Goal: Task Accomplishment & Management: Use online tool/utility

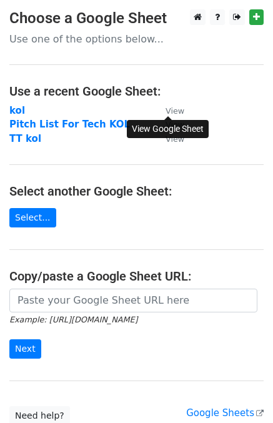
click at [175, 111] on small "View" at bounding box center [174, 110] width 19 height 9
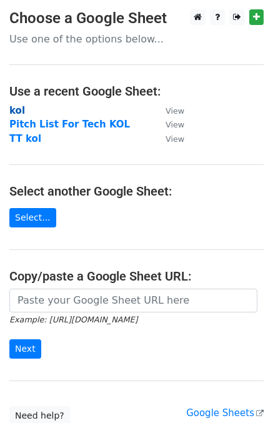
click at [17, 109] on strong "kol" at bounding box center [17, 110] width 16 height 11
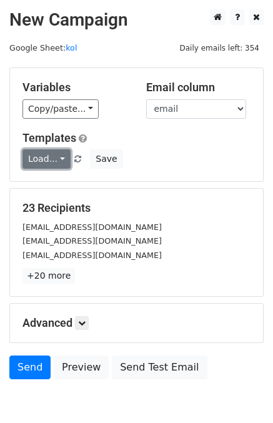
click at [49, 162] on link "Load..." at bounding box center [46, 158] width 48 height 19
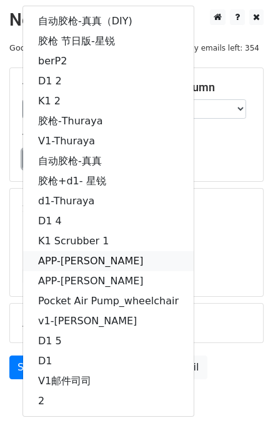
scroll to position [61, 0]
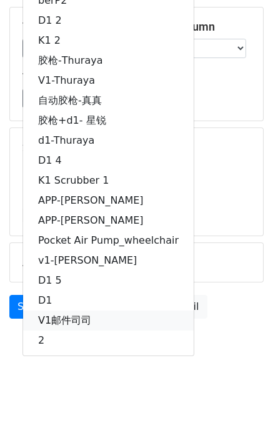
click at [75, 318] on link "V1邮件司司" at bounding box center [108, 320] width 170 height 20
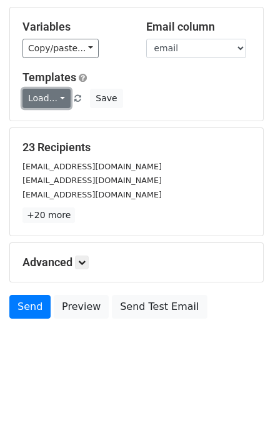
click at [49, 96] on link "Load..." at bounding box center [46, 98] width 48 height 19
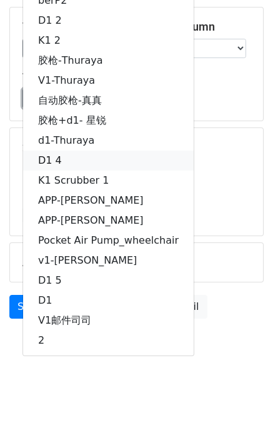
scroll to position [0, 0]
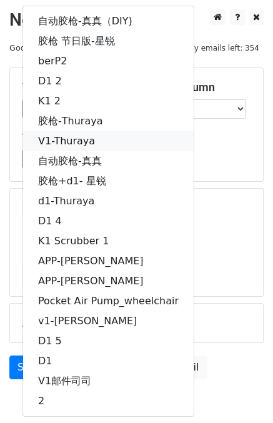
click at [60, 139] on link "V1-Thuraya" at bounding box center [108, 141] width 170 height 20
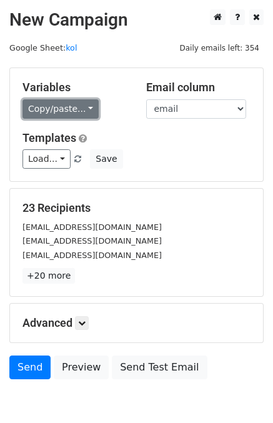
click at [60, 107] on link "Copy/paste..." at bounding box center [60, 108] width 76 height 19
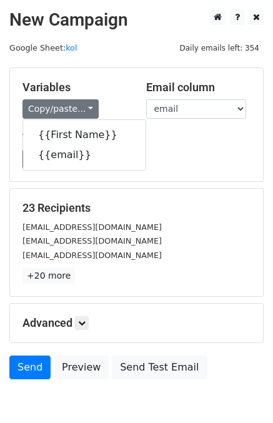
click at [113, 76] on div "Variables Copy/paste... {{First Name}} {{email}} Email column First Name email …" at bounding box center [136, 124] width 253 height 113
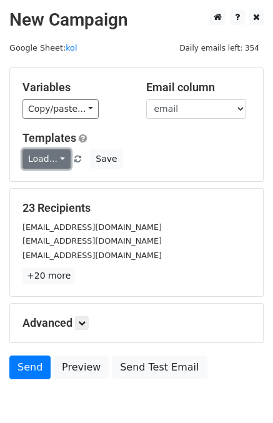
click at [33, 157] on link "Load..." at bounding box center [46, 158] width 48 height 19
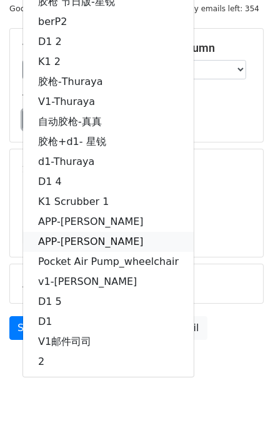
scroll to position [61, 0]
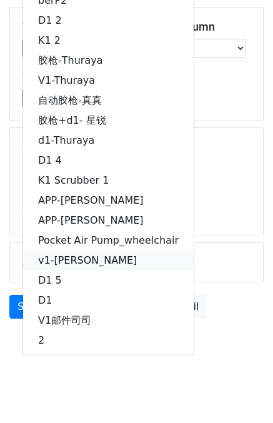
click at [61, 266] on link "v1-真真" at bounding box center [108, 260] width 170 height 20
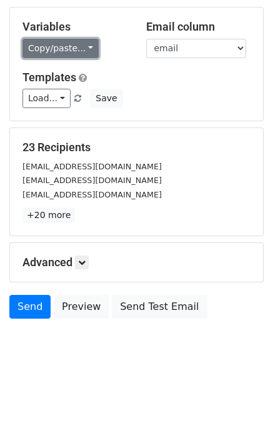
click at [77, 44] on link "Copy/paste..." at bounding box center [60, 48] width 76 height 19
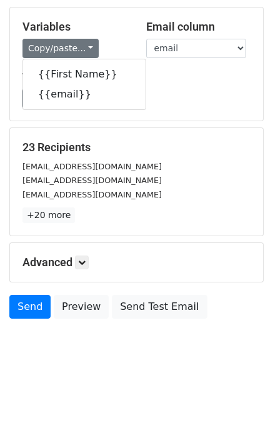
click at [123, 41] on div "Copy/paste... {{First Name}} {{email}}" at bounding box center [74, 48] width 105 height 19
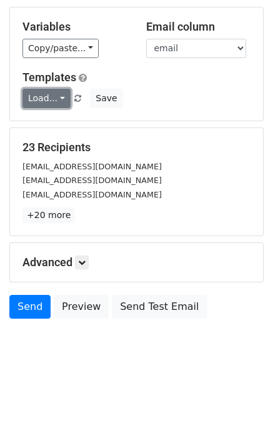
click at [48, 101] on link "Load..." at bounding box center [46, 98] width 48 height 19
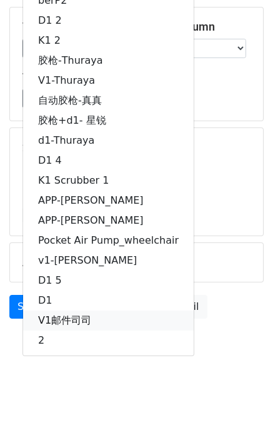
click at [64, 316] on link "V1邮件司司" at bounding box center [108, 320] width 170 height 20
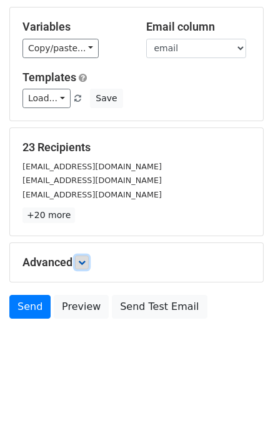
click at [81, 260] on icon at bounding box center [81, 262] width 7 height 7
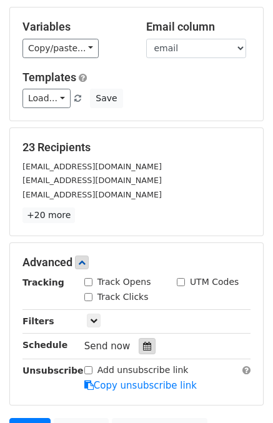
click at [143, 342] on icon at bounding box center [147, 346] width 8 height 9
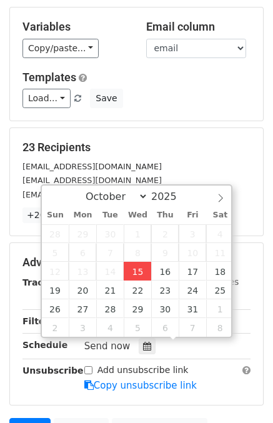
type input "2025-10-15 18:13"
type input "06"
type input "13"
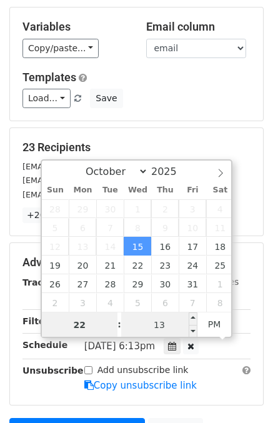
type input "22"
type input "2025-10-15 22:13"
type input "10"
drag, startPoint x: 176, startPoint y: 322, endPoint x: 185, endPoint y: 320, distance: 9.4
click at [176, 322] on input "13" at bounding box center [159, 324] width 76 height 25
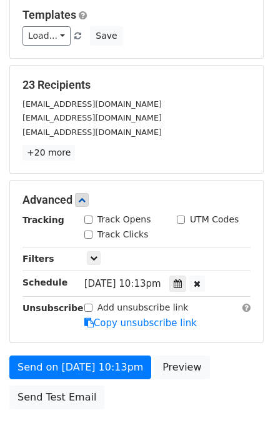
scroll to position [186, 0]
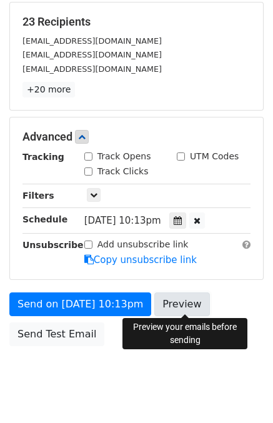
click at [175, 305] on link "Preview" at bounding box center [181, 304] width 55 height 24
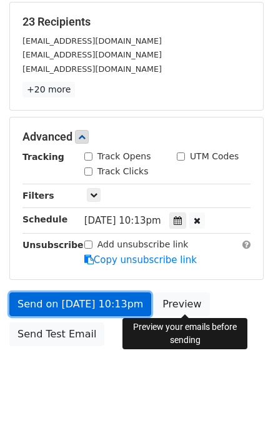
click at [81, 296] on link "Send on Oct 15 at 10:13pm" at bounding box center [80, 304] width 142 height 24
